Goal: Task Accomplishment & Management: Manage account settings

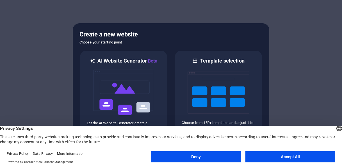
click at [293, 158] on button "Accept All" at bounding box center [290, 156] width 90 height 11
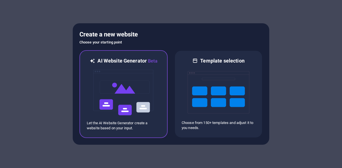
click at [112, 80] on img at bounding box center [124, 93] width 62 height 56
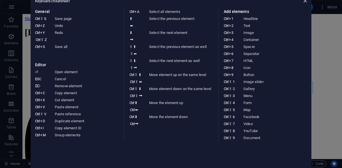
click at [321, 58] on aside "Keyboard cheatsheet General Ctrl ⇧ S Save page Ctrl Z Undo Ctrl Y Ctrl ⇧ Z Redo…" at bounding box center [171, 84] width 342 height 168
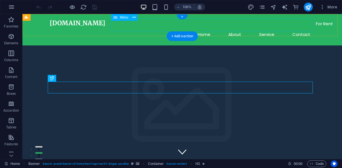
click at [208, 28] on nav "Home About Service Contact" at bounding box center [182, 34] width 265 height 13
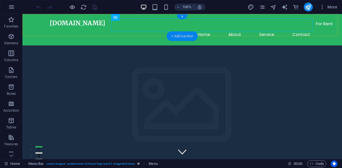
click at [179, 38] on div "+ Add section" at bounding box center [182, 36] width 31 height 10
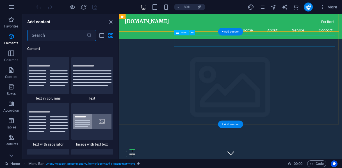
scroll to position [982, 0]
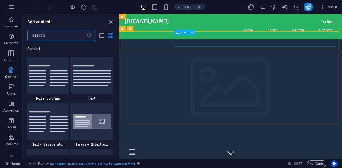
click at [177, 32] on icon at bounding box center [176, 32] width 3 height 5
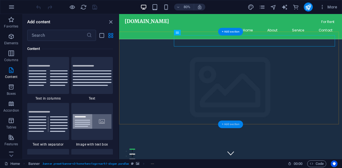
click at [228, 125] on div "+ Add section" at bounding box center [230, 125] width 25 height 8
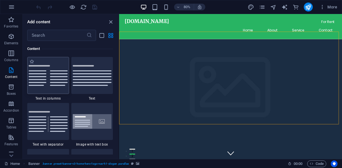
click at [54, 81] on img at bounding box center [48, 75] width 39 height 21
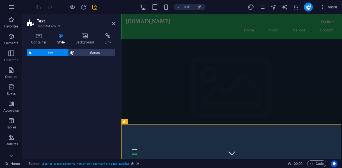
click at [54, 81] on div "Text Element" at bounding box center [71, 101] width 88 height 105
select select "rem"
select select "px"
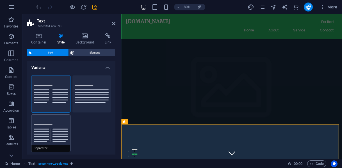
click at [58, 128] on button "Separator" at bounding box center [50, 133] width 39 height 37
type input "4"
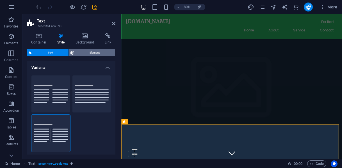
click at [94, 52] on span "Element" at bounding box center [95, 52] width 38 height 7
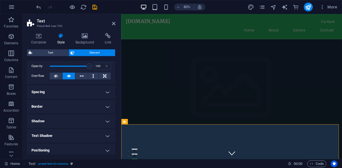
scroll to position [23, 0]
click at [47, 105] on h4 "Border" at bounding box center [71, 105] width 88 height 13
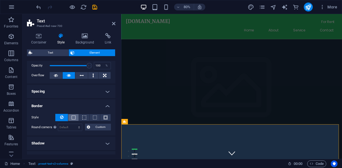
click at [75, 115] on button at bounding box center [73, 117] width 10 height 7
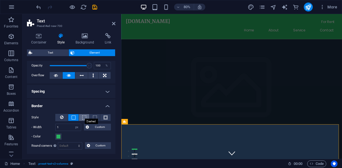
click at [84, 117] on span at bounding box center [84, 118] width 4 height 4
click at [97, 117] on button at bounding box center [95, 117] width 10 height 7
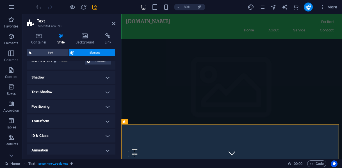
scroll to position [108, 0]
click at [91, 81] on h4 "Shadow" at bounding box center [71, 76] width 88 height 13
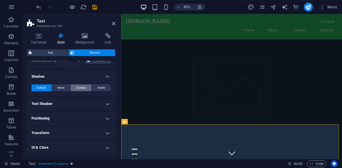
click at [76, 87] on span "Outside" at bounding box center [81, 87] width 10 height 7
type input "2"
type input "4"
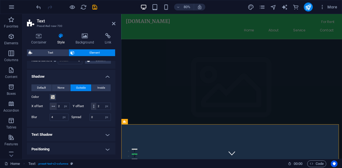
click at [82, 89] on span "Outside" at bounding box center [81, 87] width 10 height 7
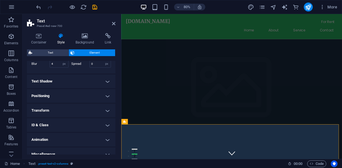
scroll to position [175, 0]
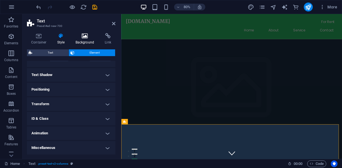
click at [86, 43] on h4 "Background" at bounding box center [85, 39] width 29 height 12
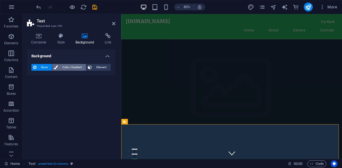
click at [78, 69] on span "Color / Gradient" at bounding box center [72, 67] width 25 height 7
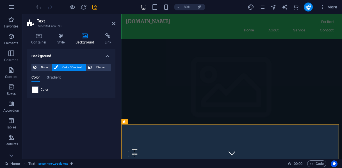
click at [41, 89] on span "Color" at bounding box center [45, 90] width 8 height 4
click at [35, 90] on span at bounding box center [35, 90] width 6 height 6
type input "#ffffff"
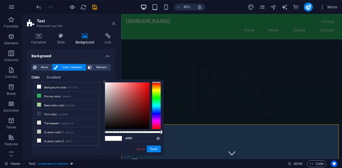
click at [113, 23] on icon at bounding box center [113, 23] width 3 height 4
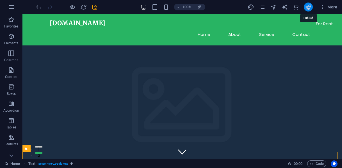
click at [309, 7] on icon "publish" at bounding box center [308, 7] width 6 height 6
checkbox input "false"
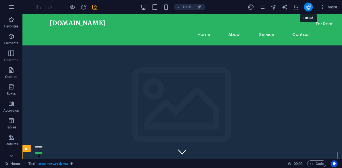
checkbox input "false"
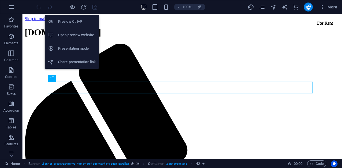
click at [72, 23] on h6 "Preview Ctrl+P" at bounding box center [77, 21] width 38 height 7
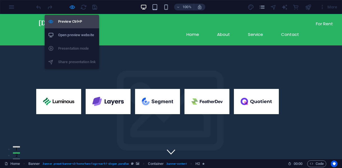
click at [72, 23] on h6 "Preview Ctrl+P" at bounding box center [77, 21] width 38 height 7
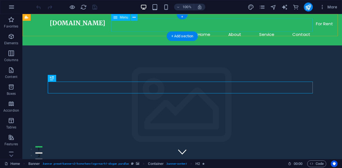
click at [206, 28] on nav "Home About Service Contact" at bounding box center [182, 34] width 265 height 13
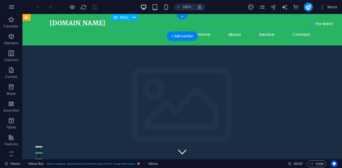
click at [206, 28] on nav "Home About Service Contact" at bounding box center [182, 34] width 265 height 13
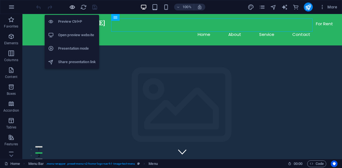
click at [72, 9] on icon "button" at bounding box center [72, 7] width 6 height 6
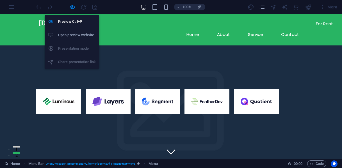
click at [74, 36] on h6 "Open preview website" at bounding box center [77, 35] width 38 height 7
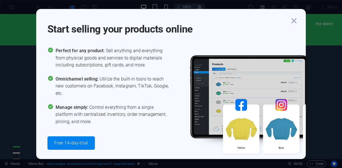
click at [76, 143] on span "Free 14-day-trial" at bounding box center [71, 143] width 34 height 4
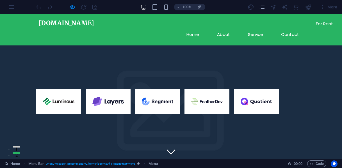
click at [260, 11] on div "More" at bounding box center [294, 7] width 92 height 9
click at [262, 9] on icon "pages" at bounding box center [262, 7] width 6 height 6
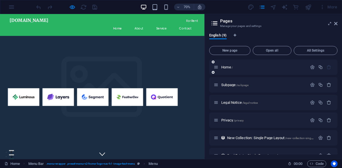
click at [221, 70] on div "Home /" at bounding box center [260, 67] width 93 height 6
drag, startPoint x: 229, startPoint y: 68, endPoint x: 310, endPoint y: 68, distance: 81.7
click at [310, 68] on div "Home /" at bounding box center [273, 67] width 128 height 15
click at [310, 68] on icon "button" at bounding box center [312, 67] width 5 height 5
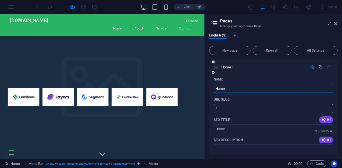
click at [250, 109] on input "/" at bounding box center [273, 108] width 119 height 9
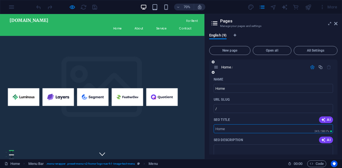
click at [239, 129] on input "SEO Title" at bounding box center [273, 128] width 119 height 9
click at [326, 120] on span "AI" at bounding box center [326, 120] width 10 height 4
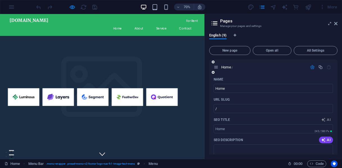
type input "Cool Headline and Slogan!"
click at [264, 107] on input "/" at bounding box center [273, 108] width 119 height 9
drag, startPoint x: 336, startPoint y: 77, endPoint x: 341, endPoint y: 83, distance: 8.4
click at [342, 92] on div "English (9) New page Open all All Settings Home / Name Home ​ URL SLUG / ​ SEO …" at bounding box center [273, 94] width 137 height 131
drag, startPoint x: 336, startPoint y: 79, endPoint x: 338, endPoint y: 91, distance: 11.7
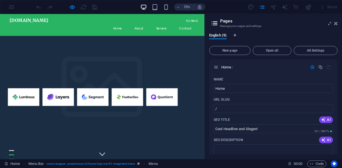
click at [338, 91] on div "English (9) New page Open all All Settings Home / Name Home ​ URL SLUG / ​ SEO …" at bounding box center [273, 94] width 137 height 131
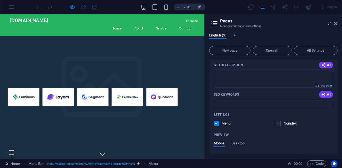
scroll to position [80, 0]
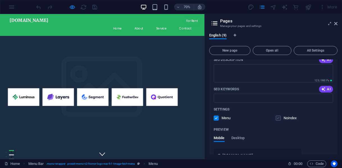
click at [279, 119] on label at bounding box center [278, 118] width 5 height 5
click at [0, 0] on input "checkbox" at bounding box center [0, 0] width 0 height 0
click at [279, 119] on label at bounding box center [278, 118] width 5 height 5
click at [0, 0] on input "checkbox" at bounding box center [0, 0] width 0 height 0
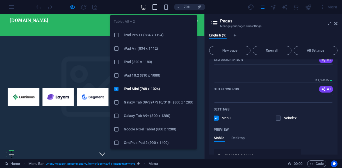
click at [154, 10] on icon "button" at bounding box center [155, 7] width 6 height 6
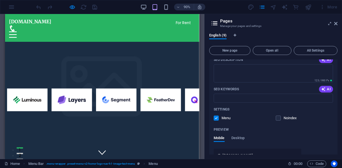
click at [166, 3] on div "90%" at bounding box center [172, 7] width 65 height 9
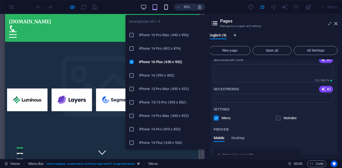
click at [165, 7] on icon "button" at bounding box center [166, 7] width 6 height 6
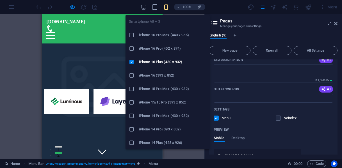
click at [165, 7] on icon "button" at bounding box center [166, 7] width 6 height 6
